Goal: Information Seeking & Learning: Learn about a topic

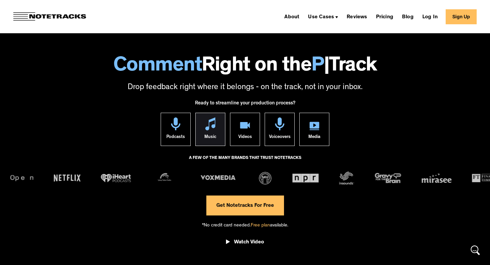
click at [210, 126] on img at bounding box center [210, 124] width 10 height 13
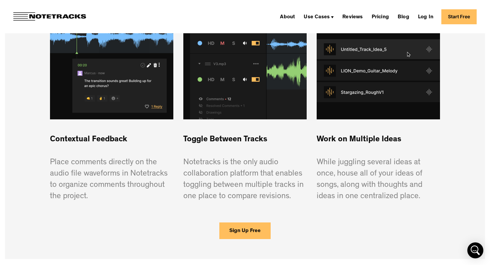
scroll to position [512, 0]
